Goal: Check status: Check status

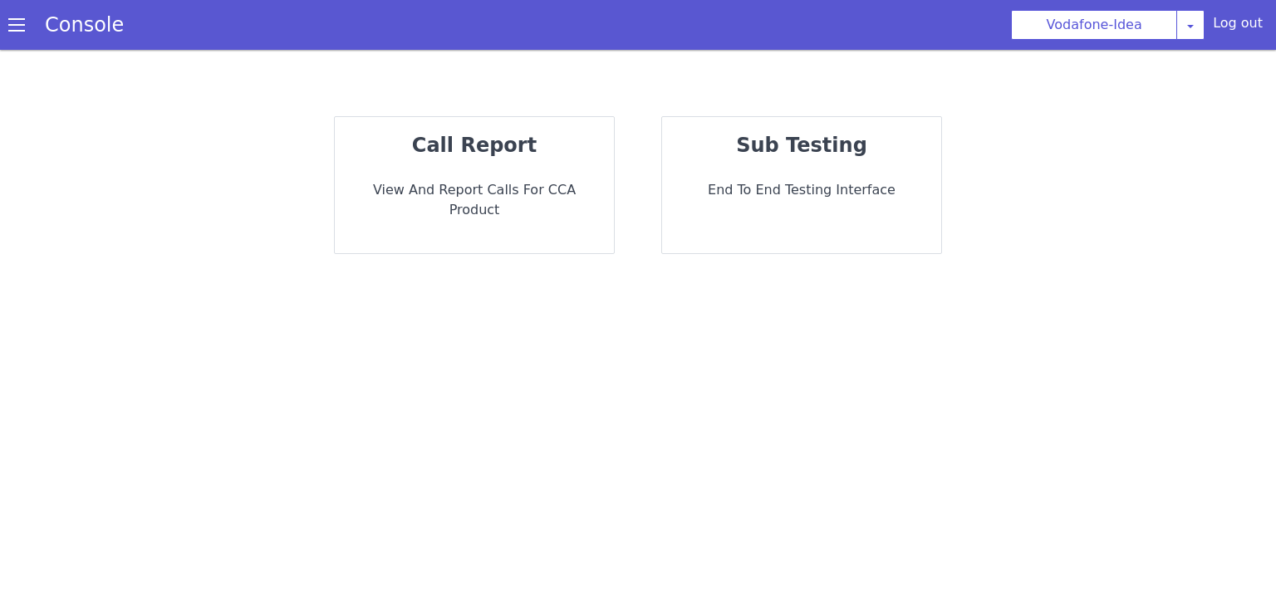
click at [518, 124] on div "call report View and report calls for CCA Product" at bounding box center [474, 185] width 279 height 136
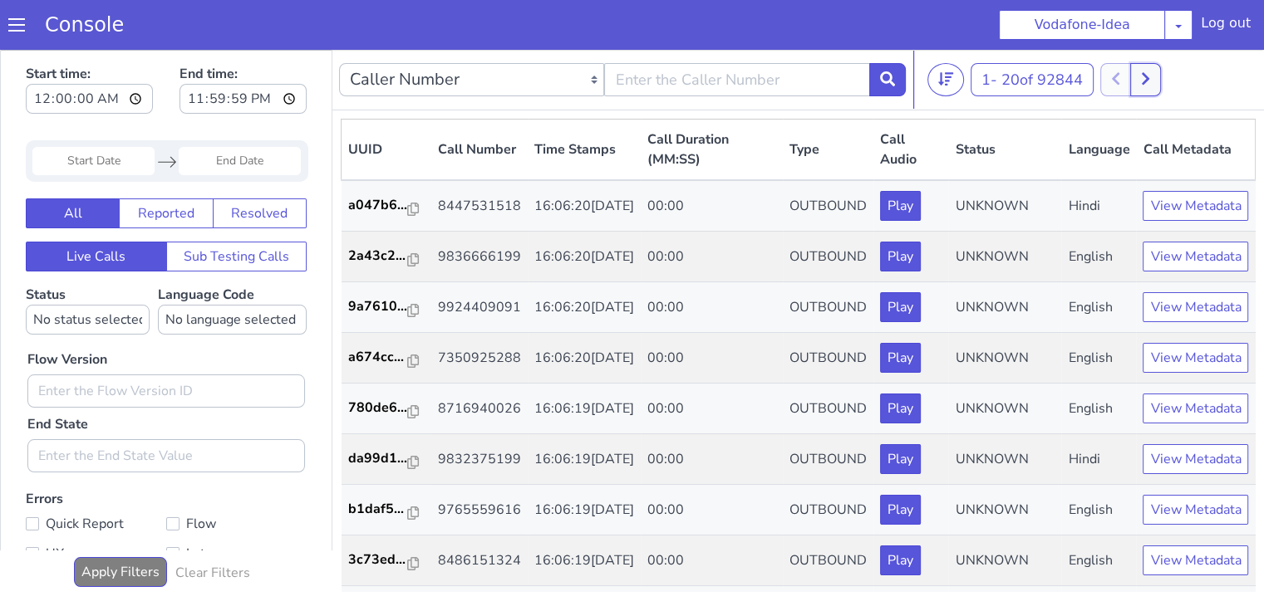
click at [1158, 84] on button at bounding box center [1145, 79] width 31 height 33
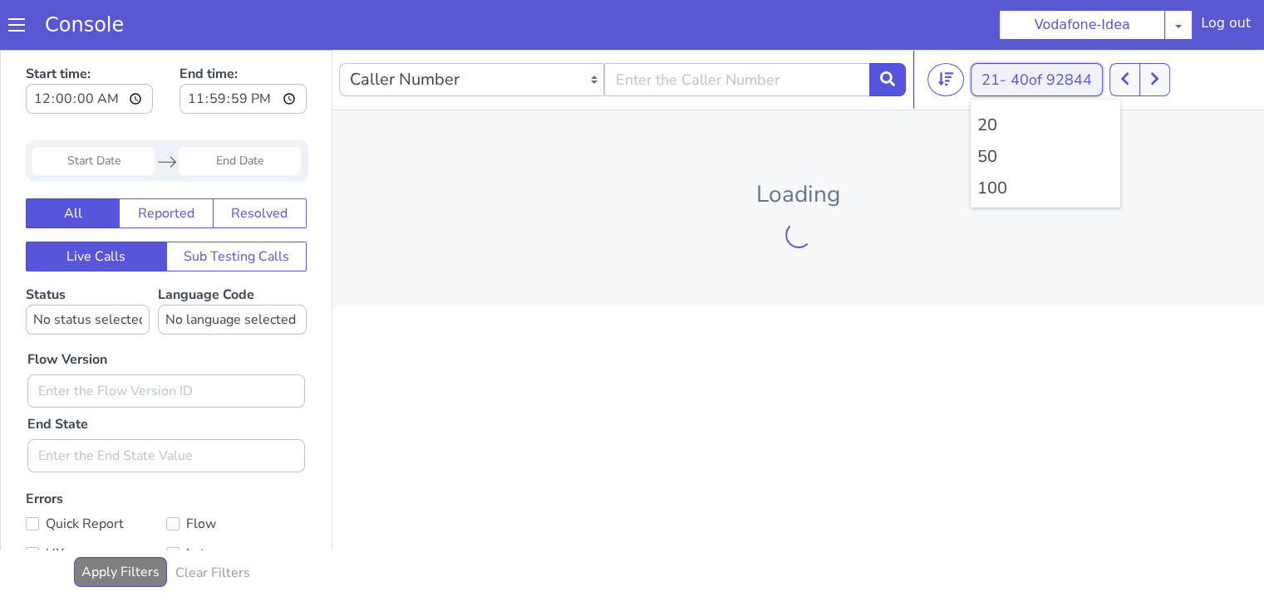
click at [1017, 83] on span "40 of 92844" at bounding box center [1050, 80] width 81 height 20
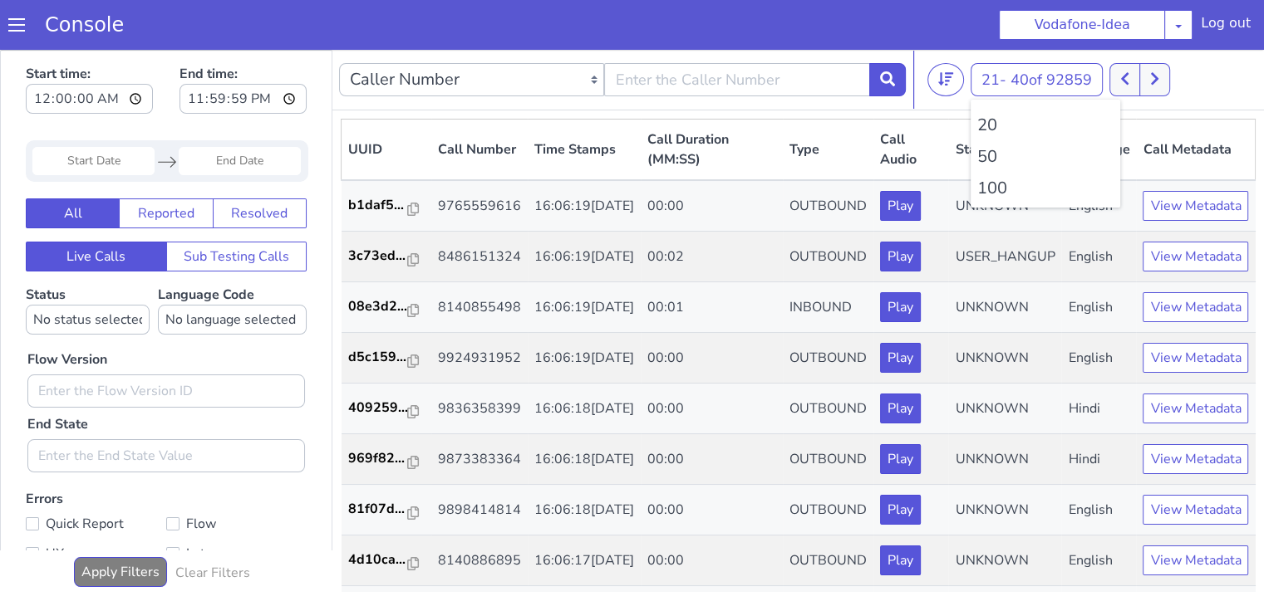
click at [993, 188] on li "100" at bounding box center [1045, 188] width 136 height 25
click at [1156, 75] on icon at bounding box center [1154, 79] width 7 height 12
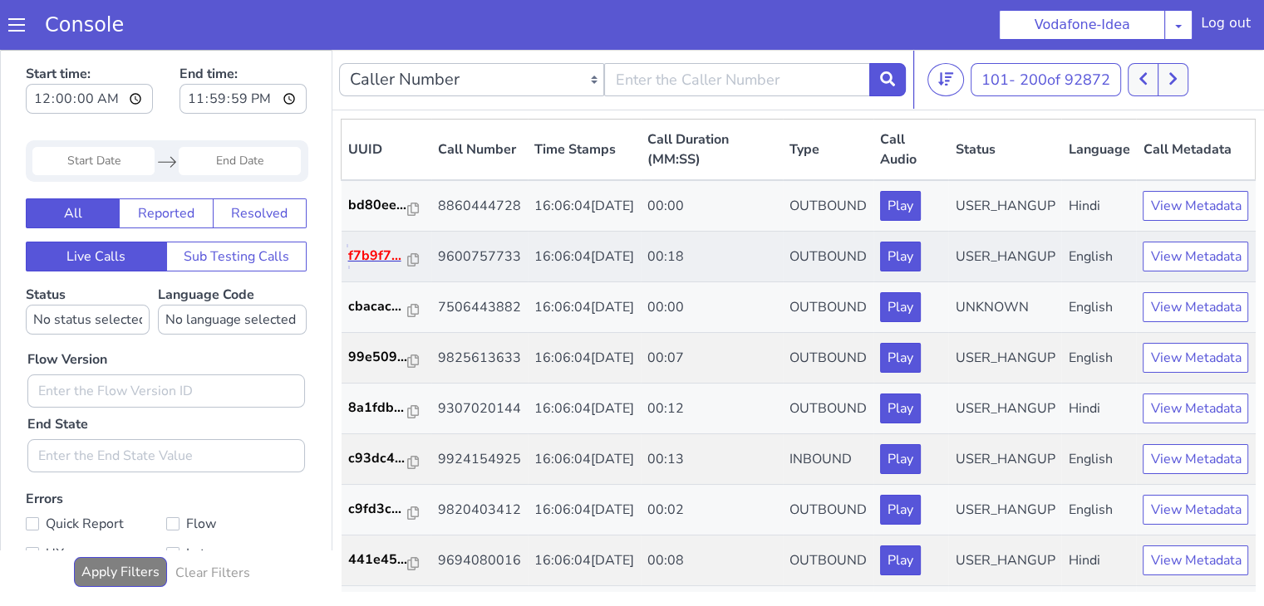
click at [372, 266] on p "f7b9f7..." at bounding box center [378, 256] width 60 height 20
